Goal: Task Accomplishment & Management: Complete application form

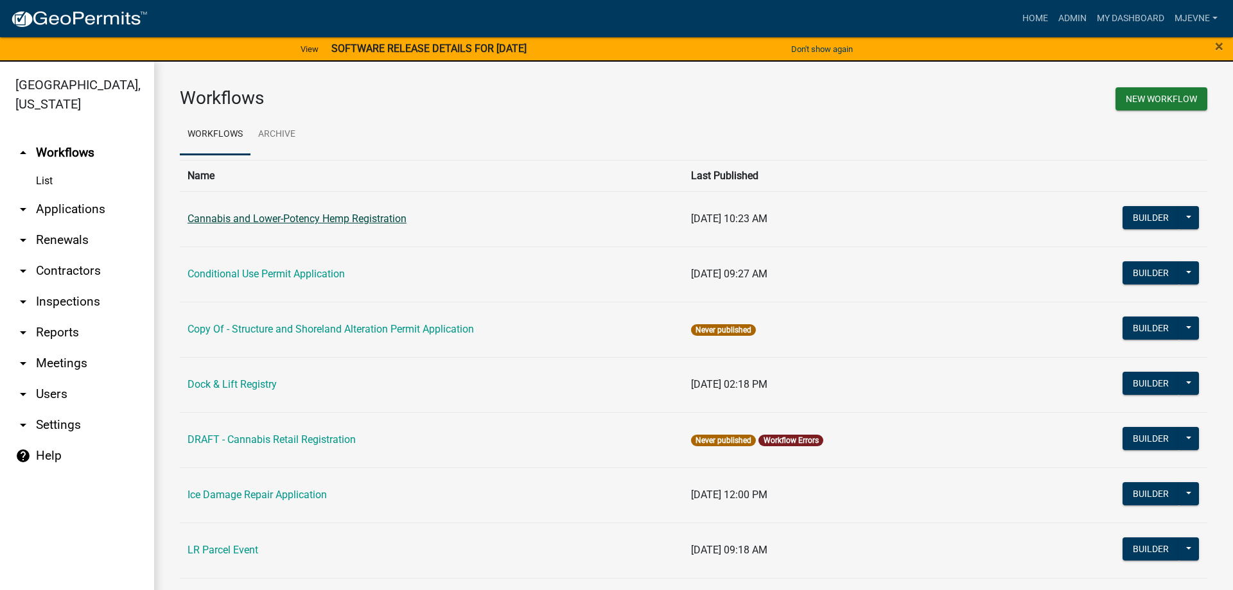
click at [302, 220] on link "Cannabis and Lower-Potency Hemp Registration" at bounding box center [297, 219] width 219 height 12
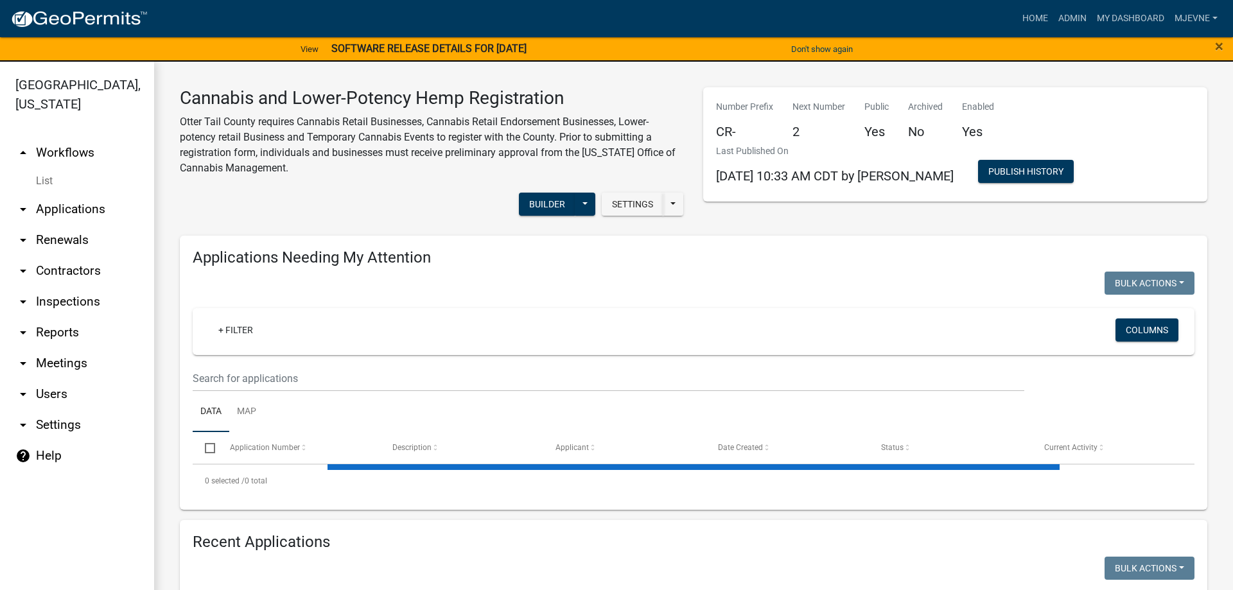
select select "1: 25"
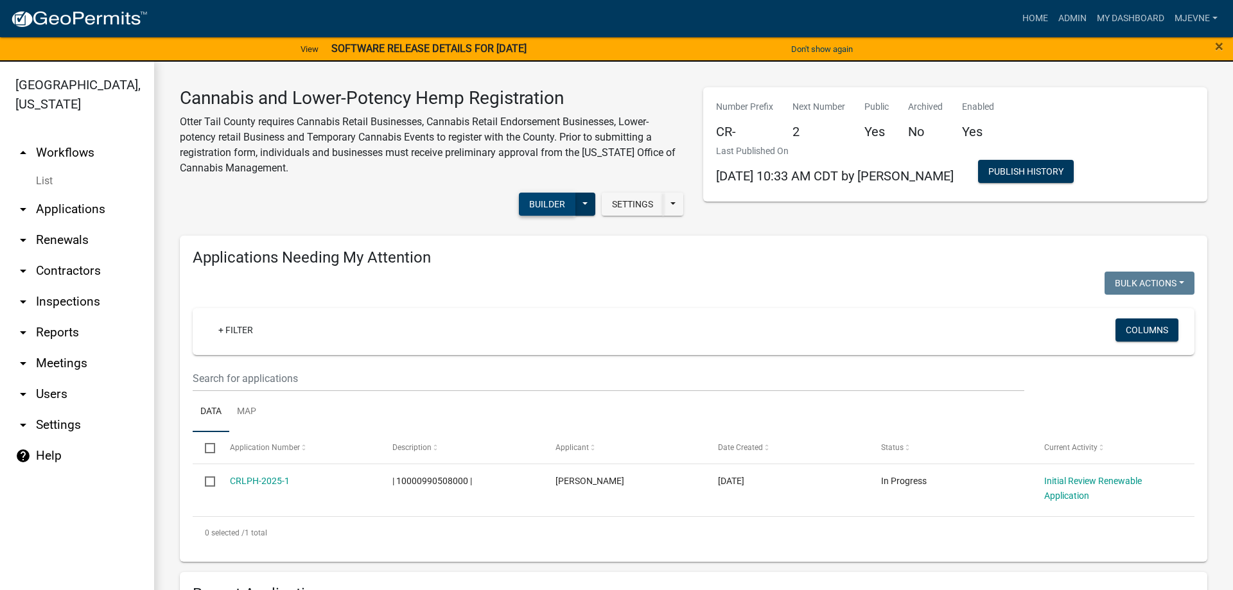
click at [553, 199] on button "Builder" at bounding box center [547, 204] width 57 height 23
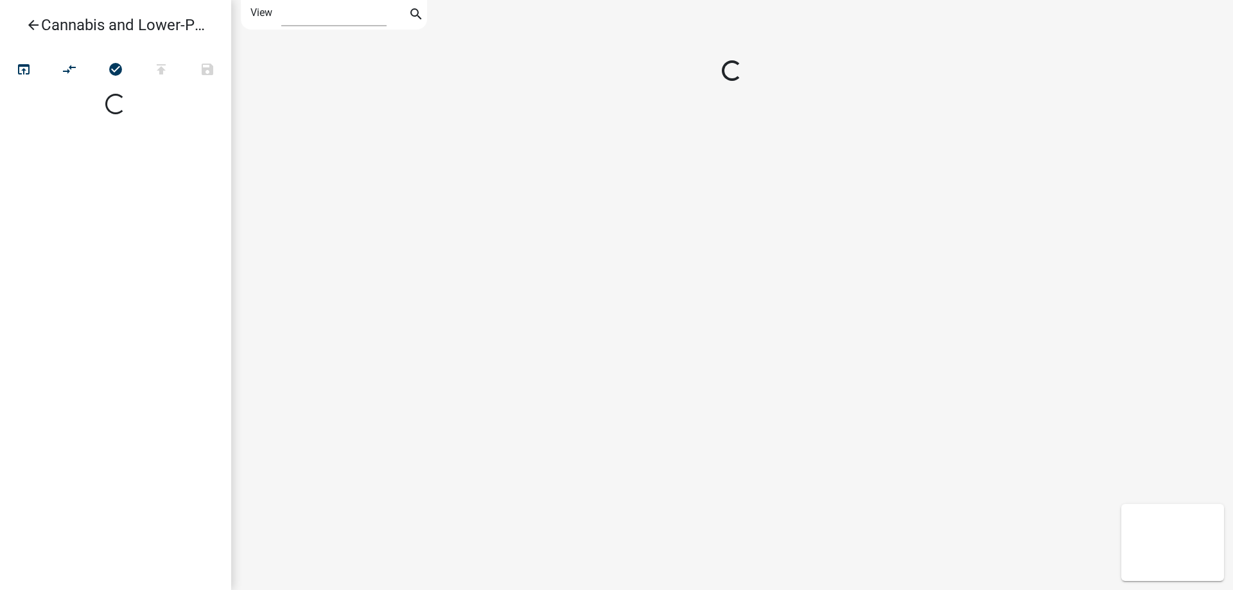
select select "1"
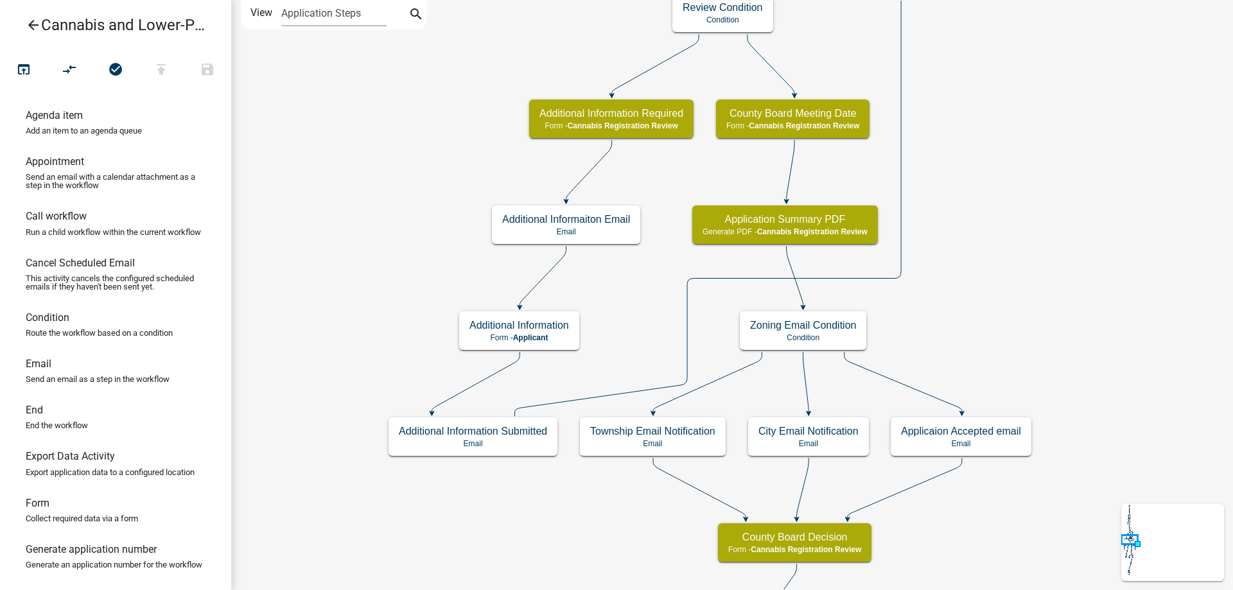
click at [997, 403] on div "start Start - Applicant Application Introduction Form - Applicant Parcel search…" at bounding box center [732, 295] width 1002 height 590
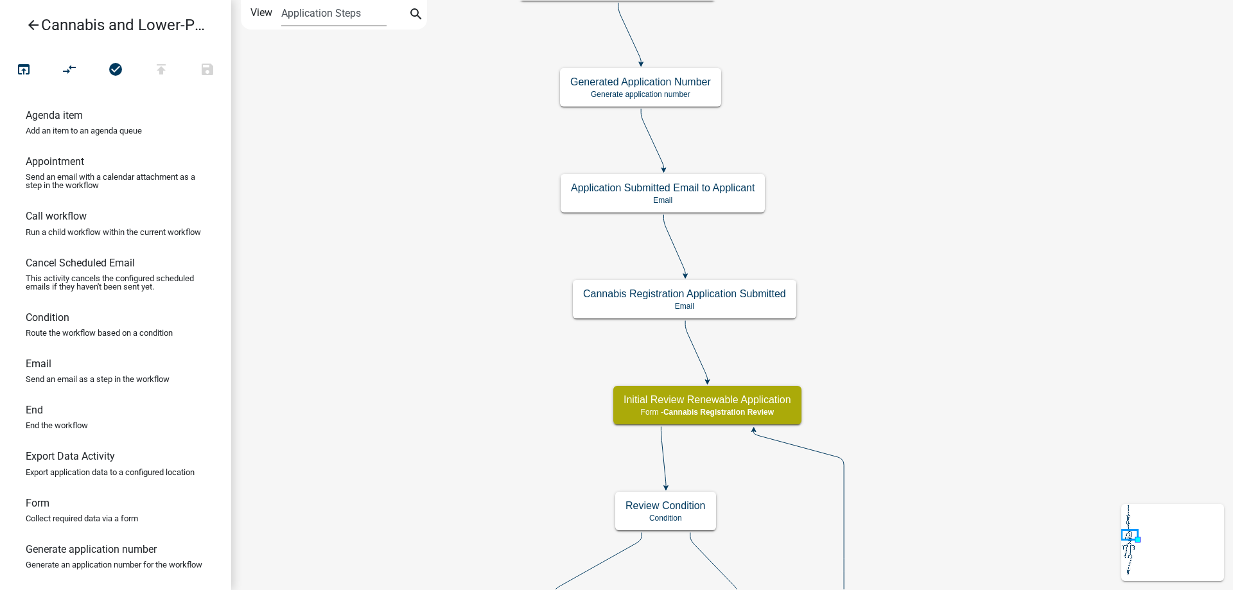
click at [969, 462] on div "start Start - Applicant Application Introduction Form - Applicant Parcel search…" at bounding box center [732, 295] width 1002 height 590
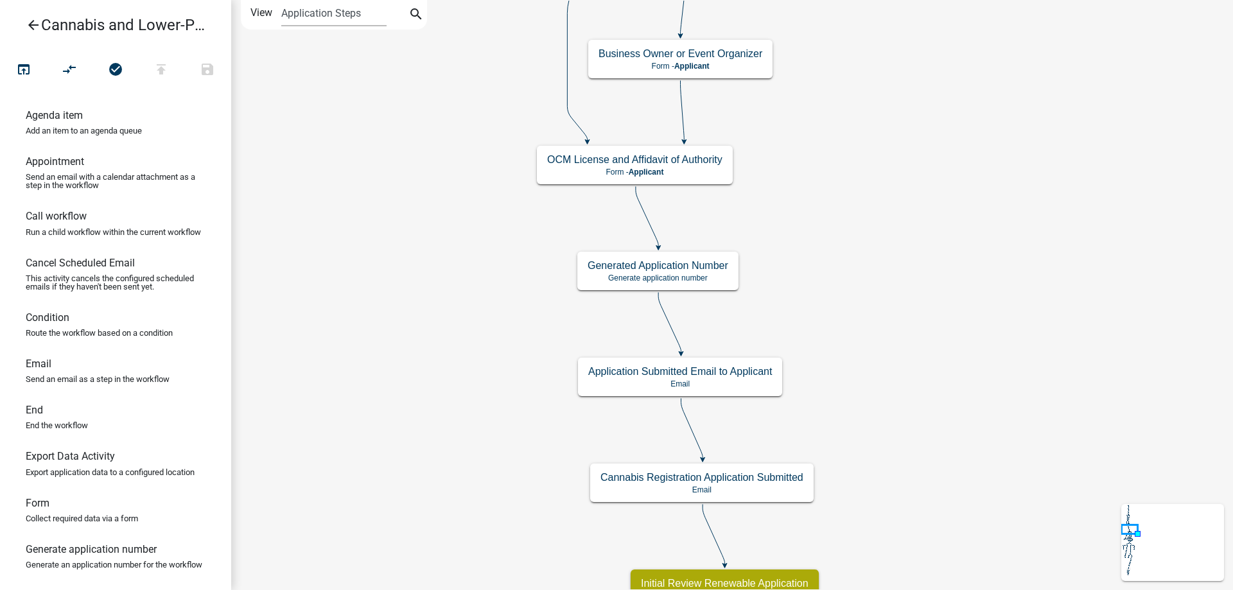
click at [961, 378] on div "start Start - Applicant Application Introduction Form - Applicant Parcel search…" at bounding box center [732, 295] width 1002 height 590
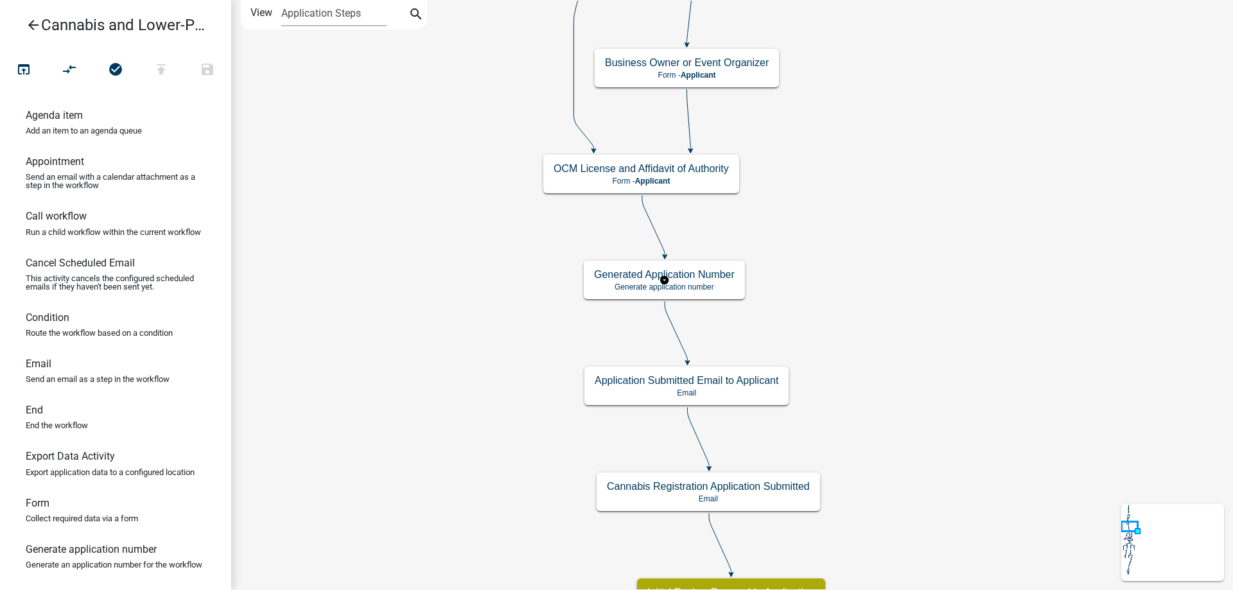
click at [701, 283] on g "Generated Application Number Generate application number" at bounding box center [665, 279] width 162 height 37
click at [701, 283] on p "Generate application number" at bounding box center [664, 287] width 141 height 9
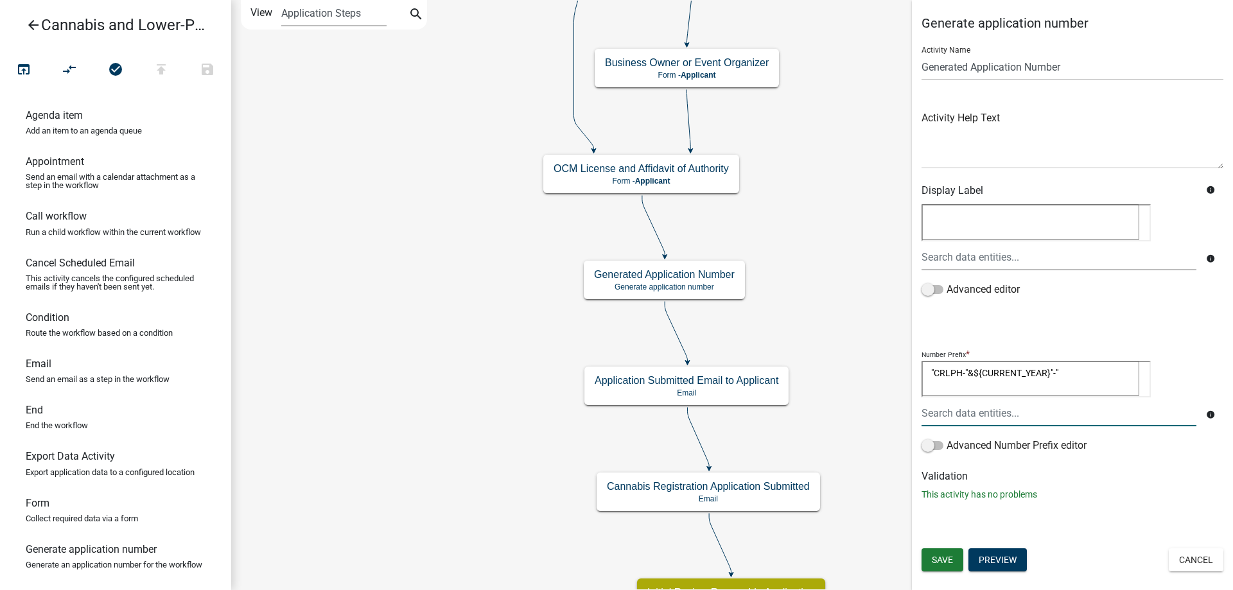
click at [945, 372] on textarea ""CRLPH-"&${CURRENT_YEAR}"-"" at bounding box center [1031, 379] width 218 height 36
type textarea ""CLPH-"&CURRENT_YEAR"-""
click at [944, 563] on span "Save" at bounding box center [942, 560] width 21 height 10
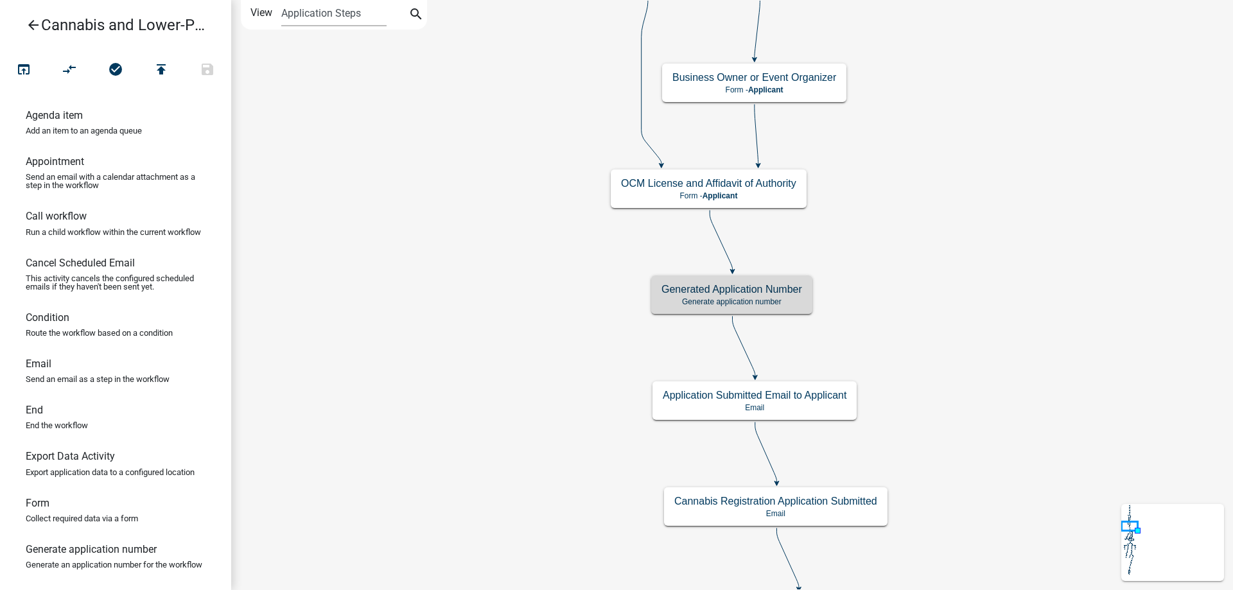
click at [30, 24] on icon "arrow_back" at bounding box center [33, 26] width 15 height 18
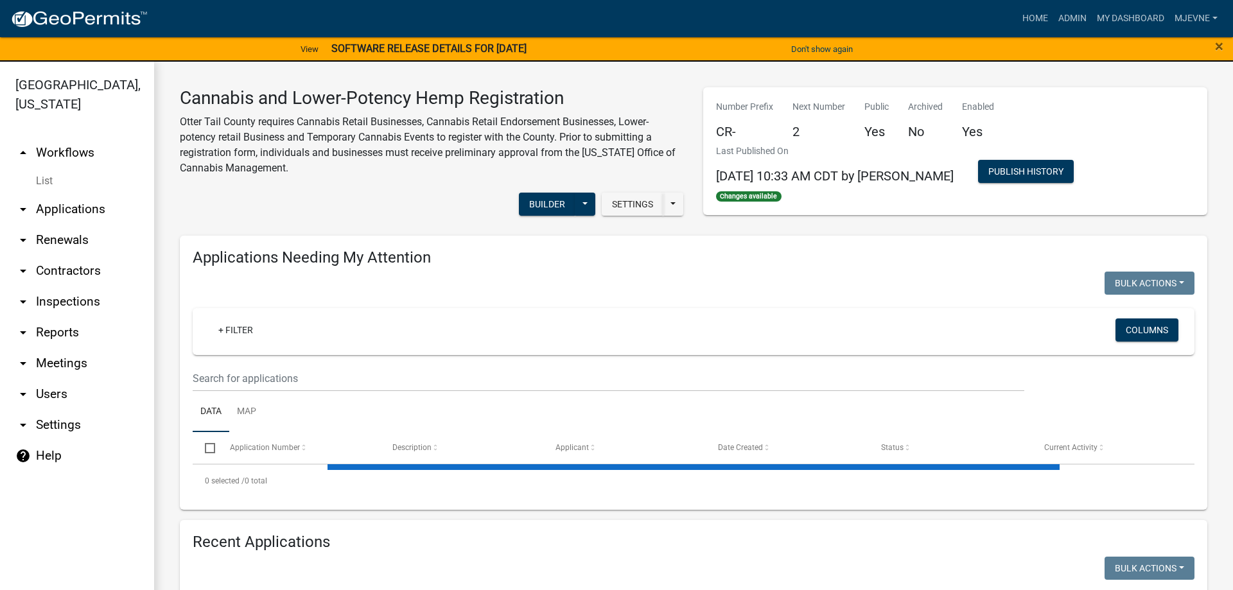
select select "1: 25"
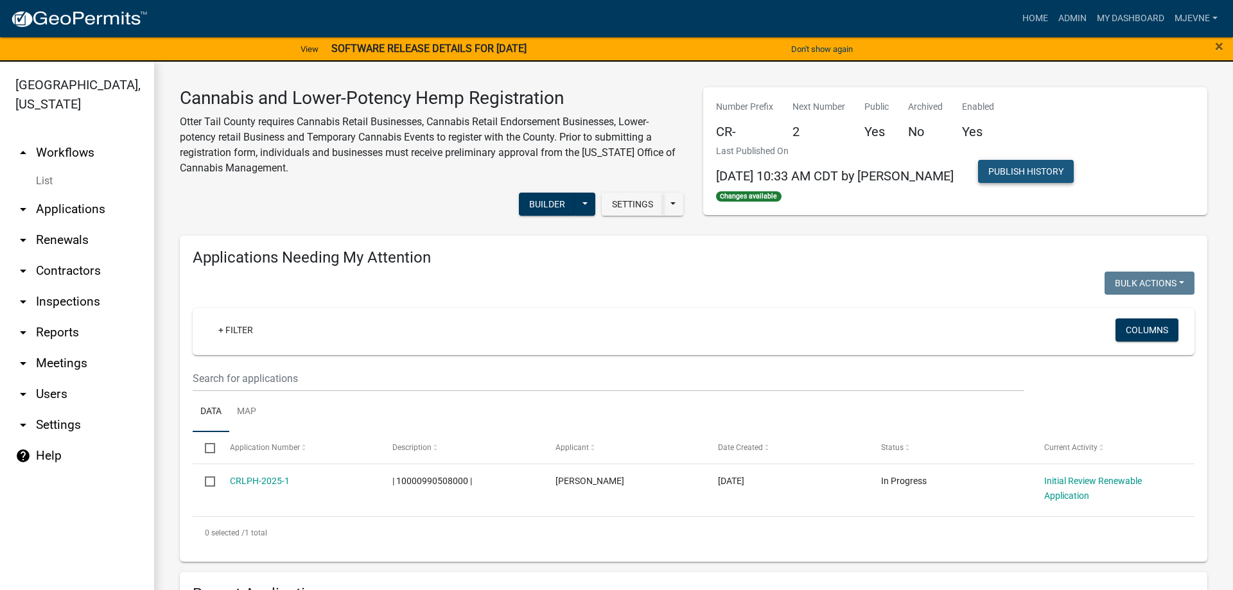
click at [1015, 170] on button "Publish History" at bounding box center [1026, 171] width 96 height 23
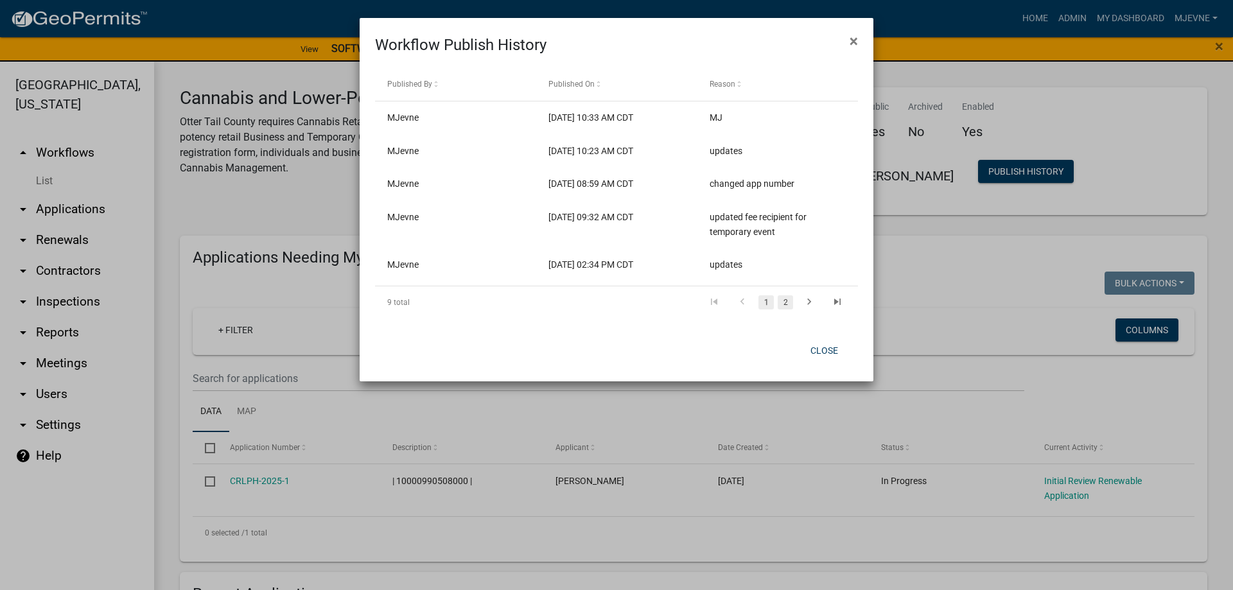
click at [792, 301] on link "2" at bounding box center [785, 302] width 15 height 14
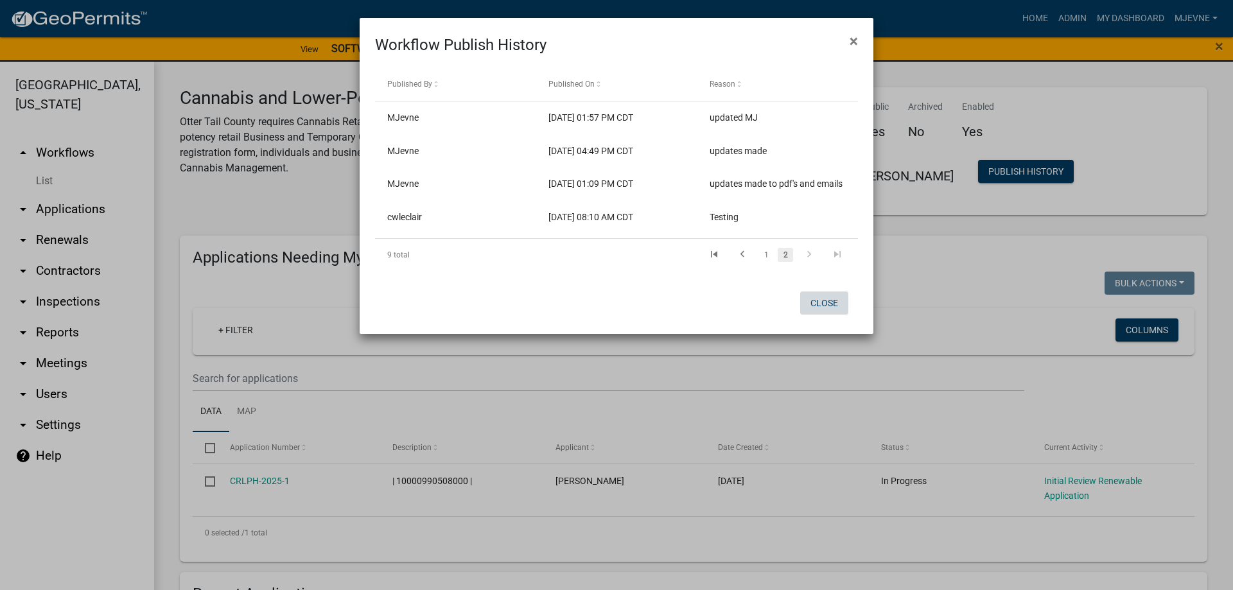
click at [822, 304] on button "Close" at bounding box center [824, 303] width 48 height 23
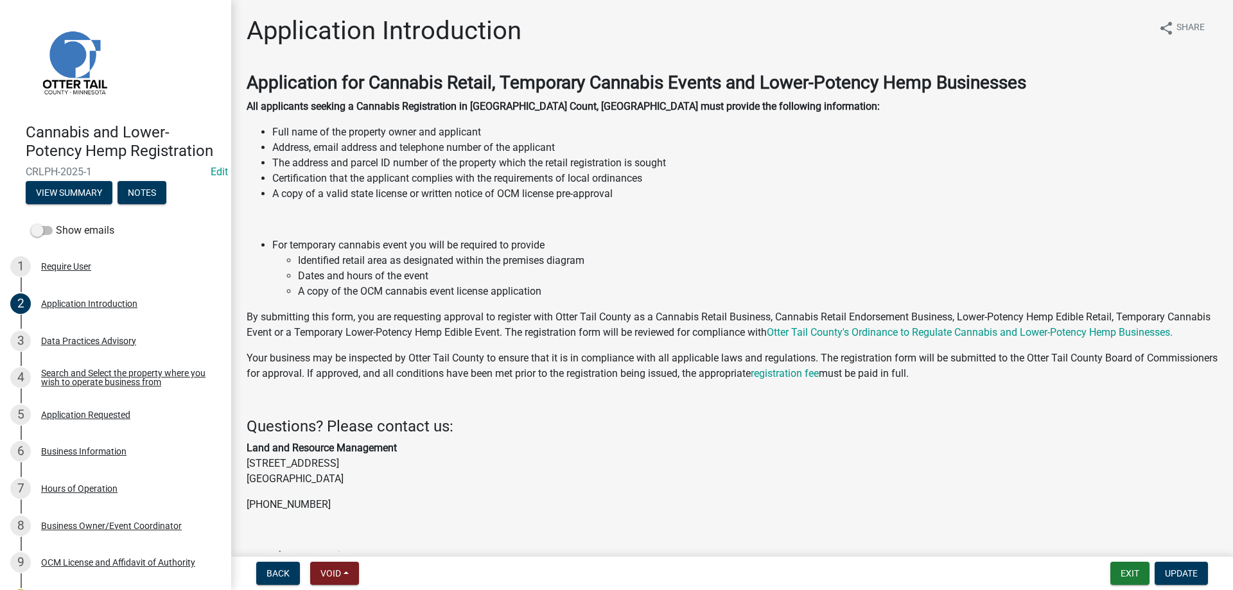
click at [697, 496] on div "Application for Cannabis Retail, Temporary Cannabis Events and Lower-Potency He…" at bounding box center [732, 330] width 971 height 516
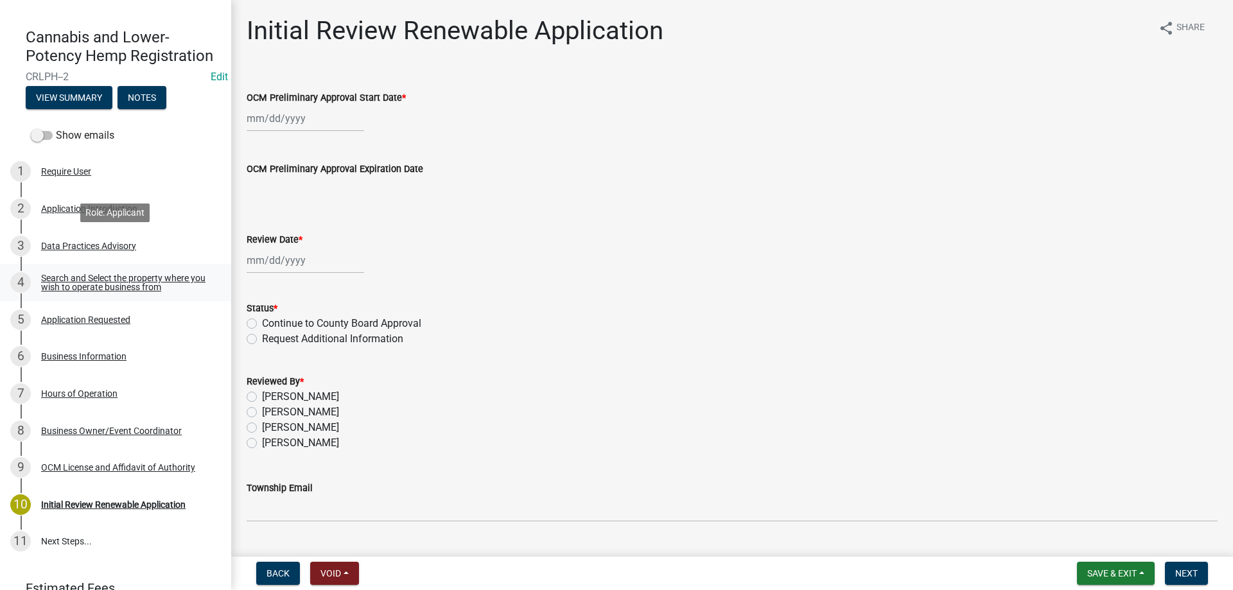
scroll to position [131, 0]
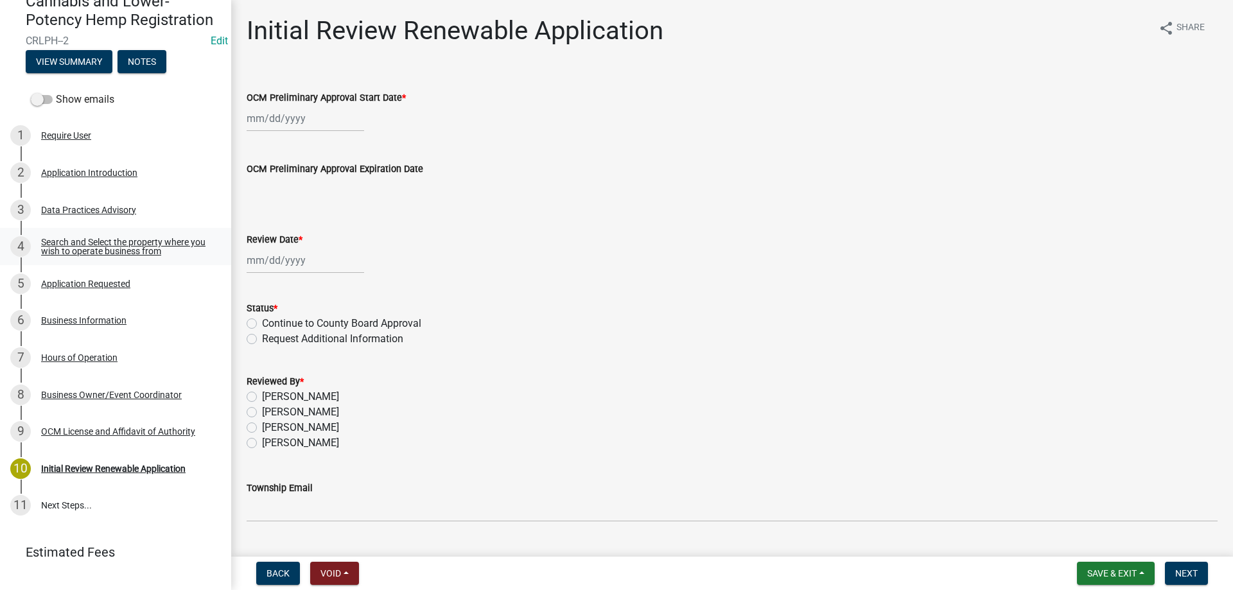
click at [109, 249] on div "Search and Select the property where you wish to operate business from" at bounding box center [126, 247] width 170 height 18
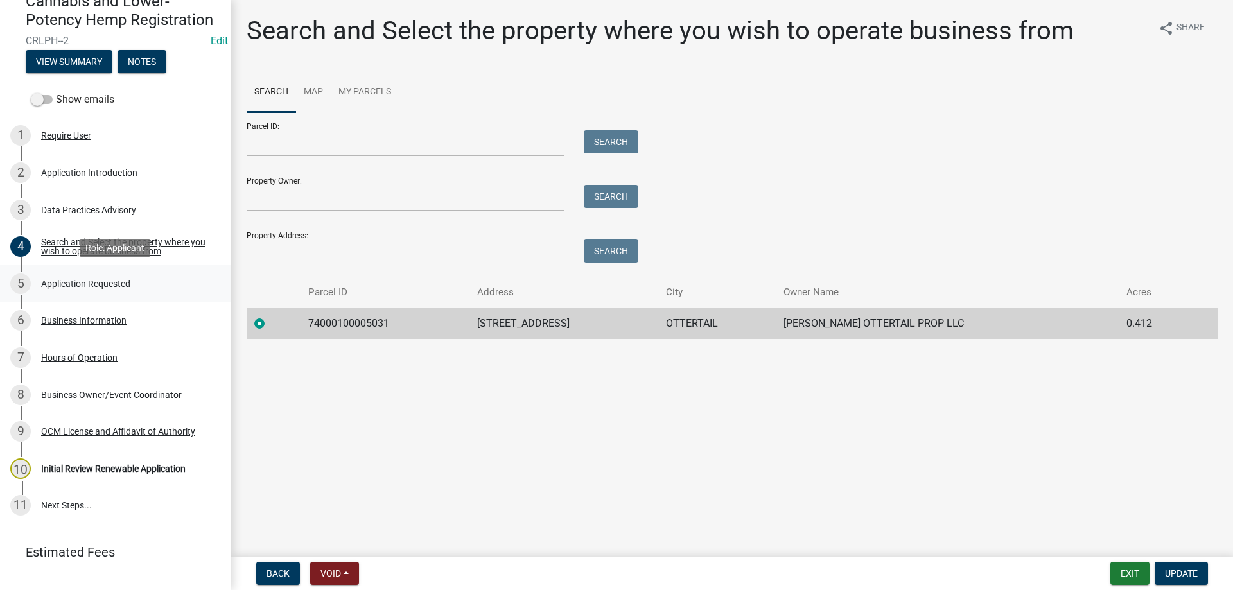
click at [78, 283] on div "Application Requested" at bounding box center [85, 283] width 89 height 9
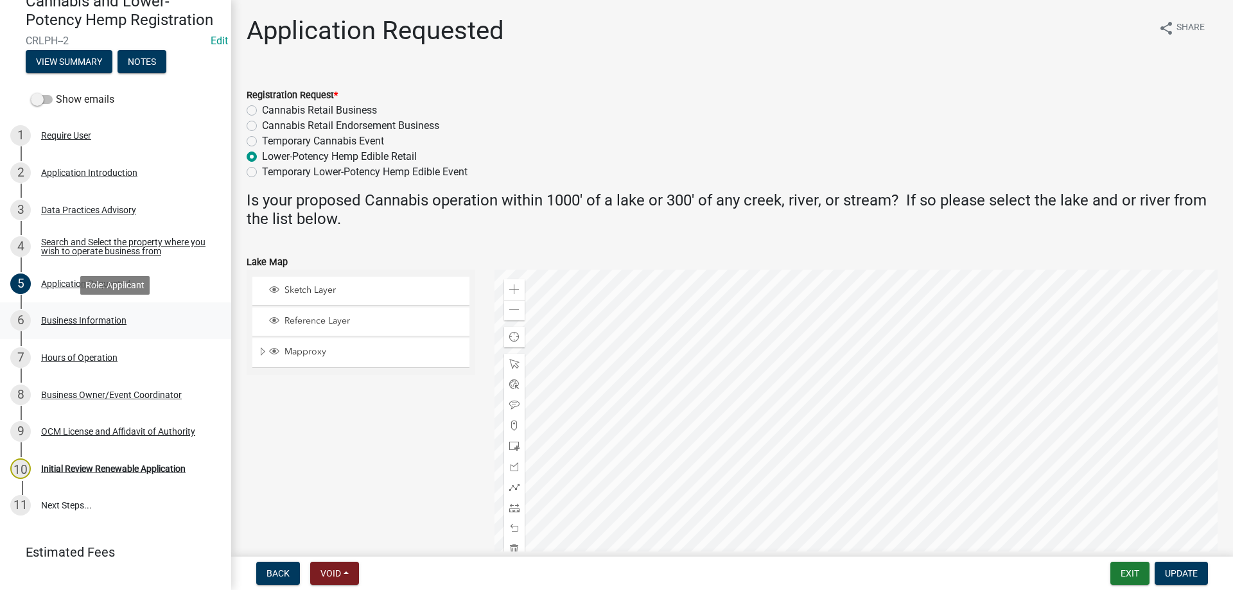
click at [69, 323] on div "Business Information" at bounding box center [83, 320] width 85 height 9
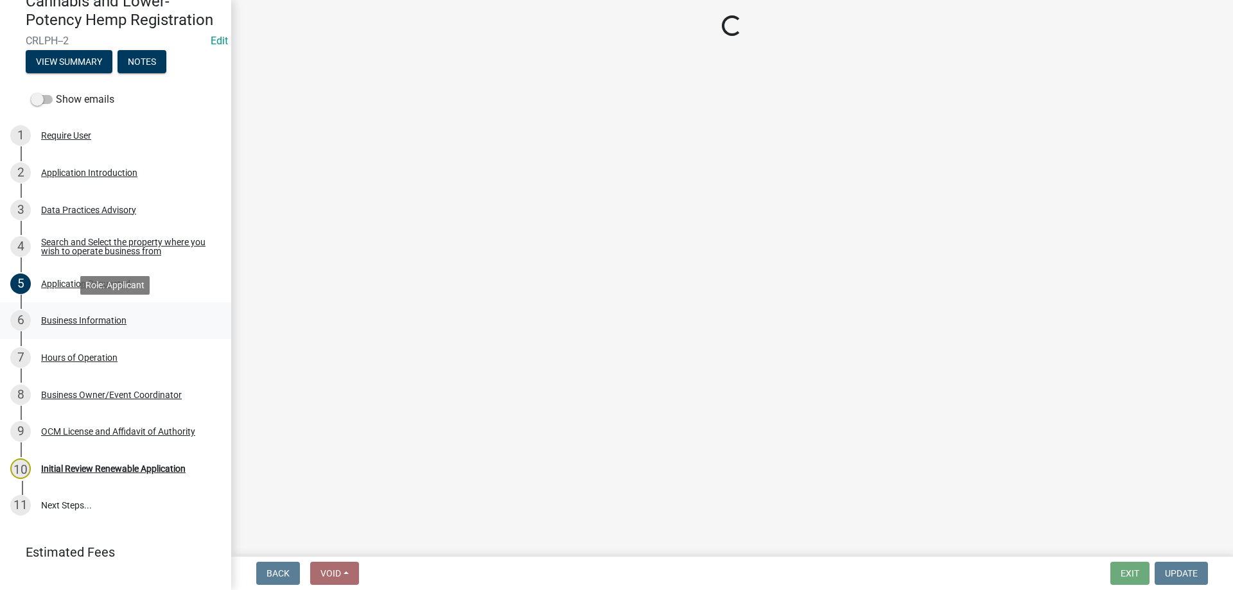
select select "ded5d9be-48a1-404b-8f76-4f06390963e5"
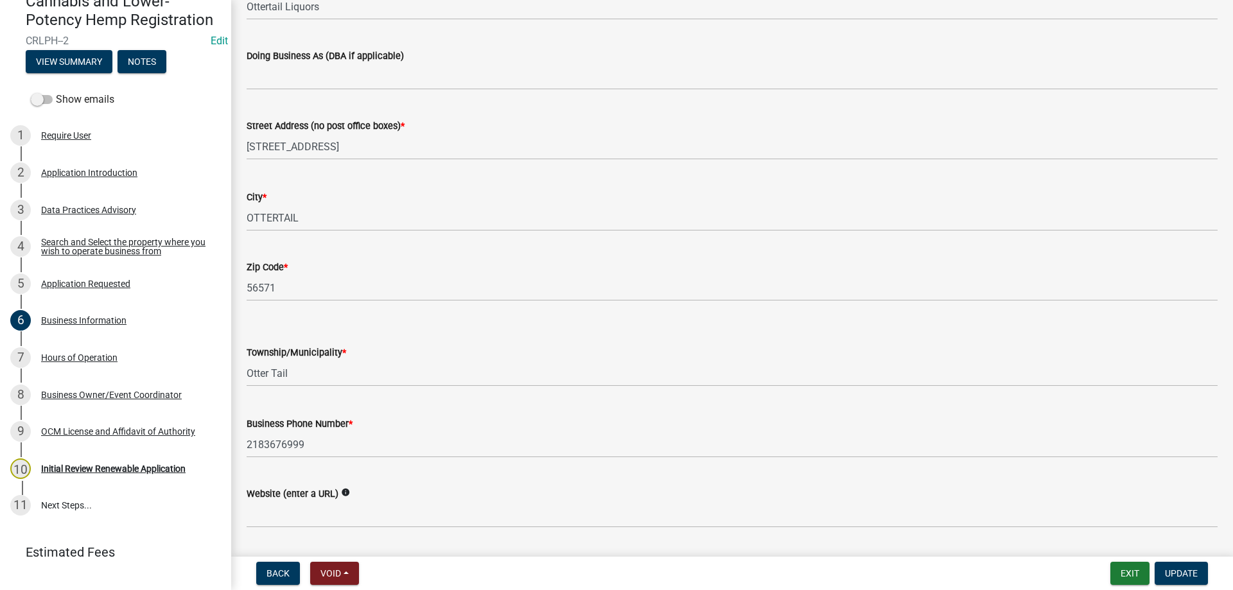
scroll to position [183, 0]
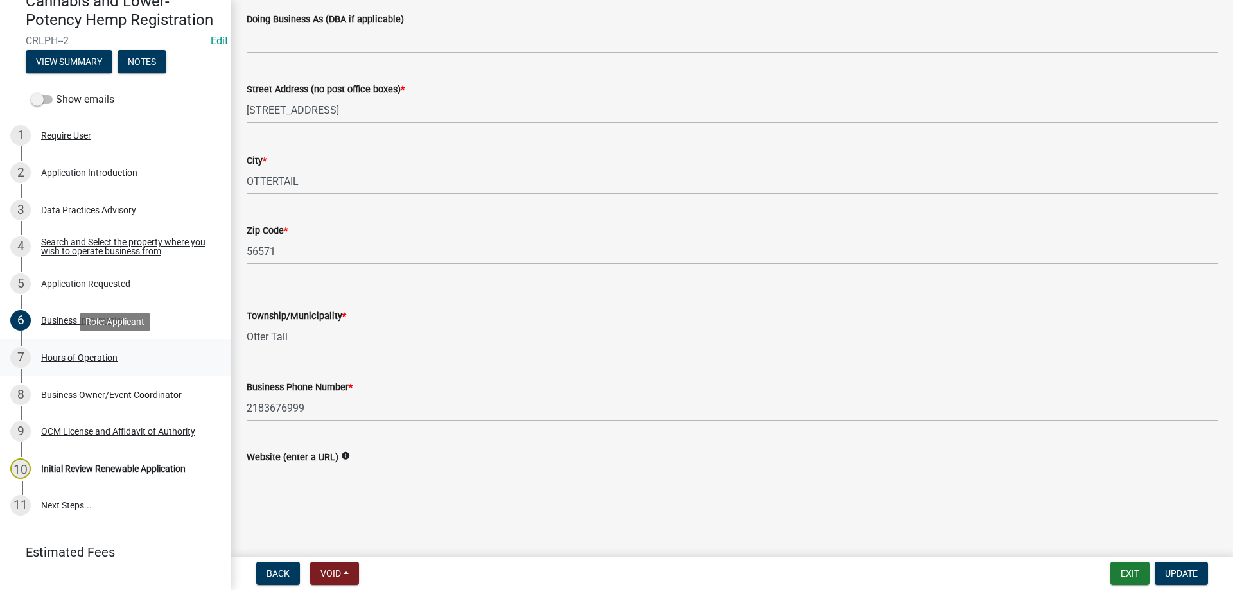
click at [56, 355] on div "Hours of Operation" at bounding box center [79, 357] width 76 height 9
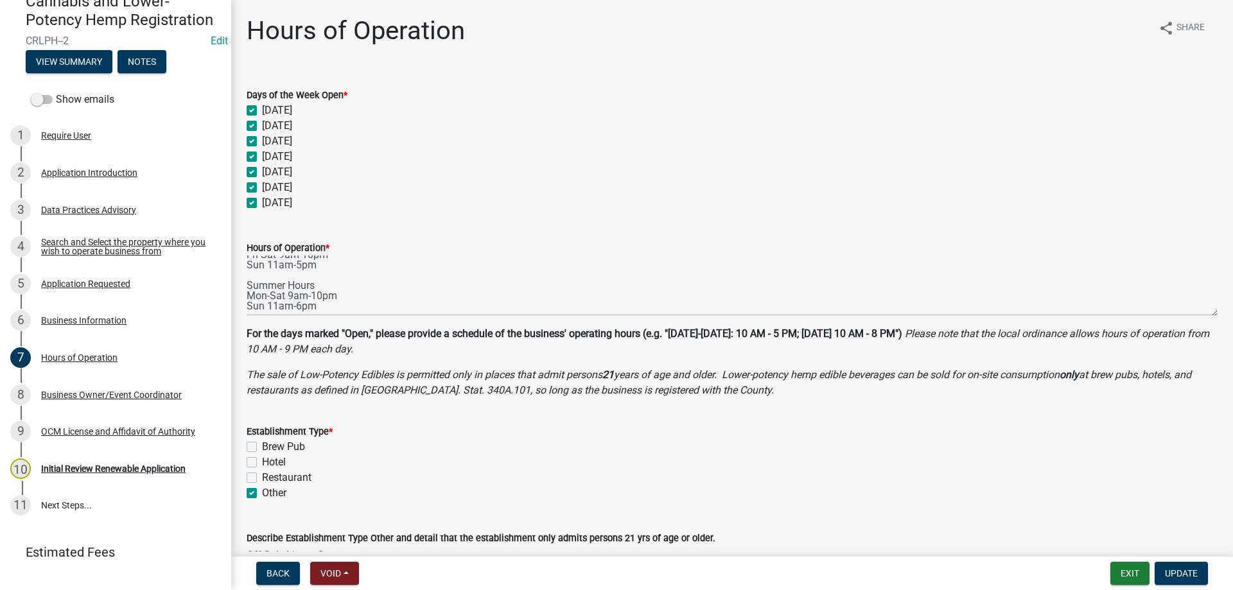
scroll to position [188, 0]
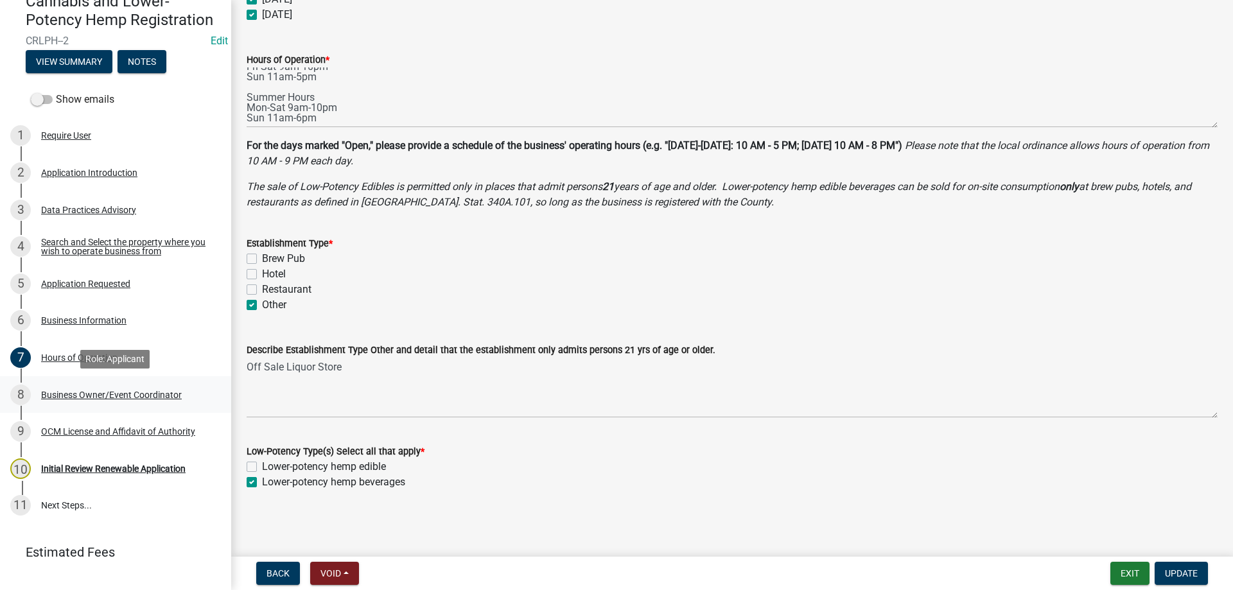
click at [82, 394] on div "Business Owner/Event Coordinator" at bounding box center [111, 394] width 141 height 9
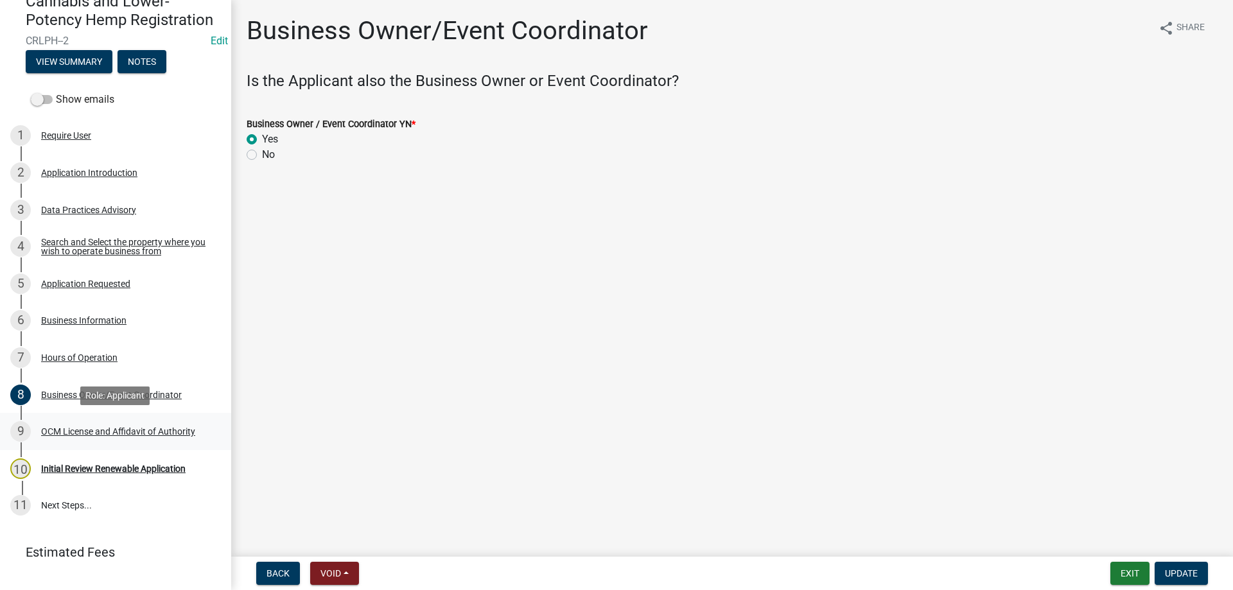
click at [78, 430] on div "OCM License and Affidavit of Authority" at bounding box center [118, 431] width 154 height 9
